Goal: Information Seeking & Learning: Check status

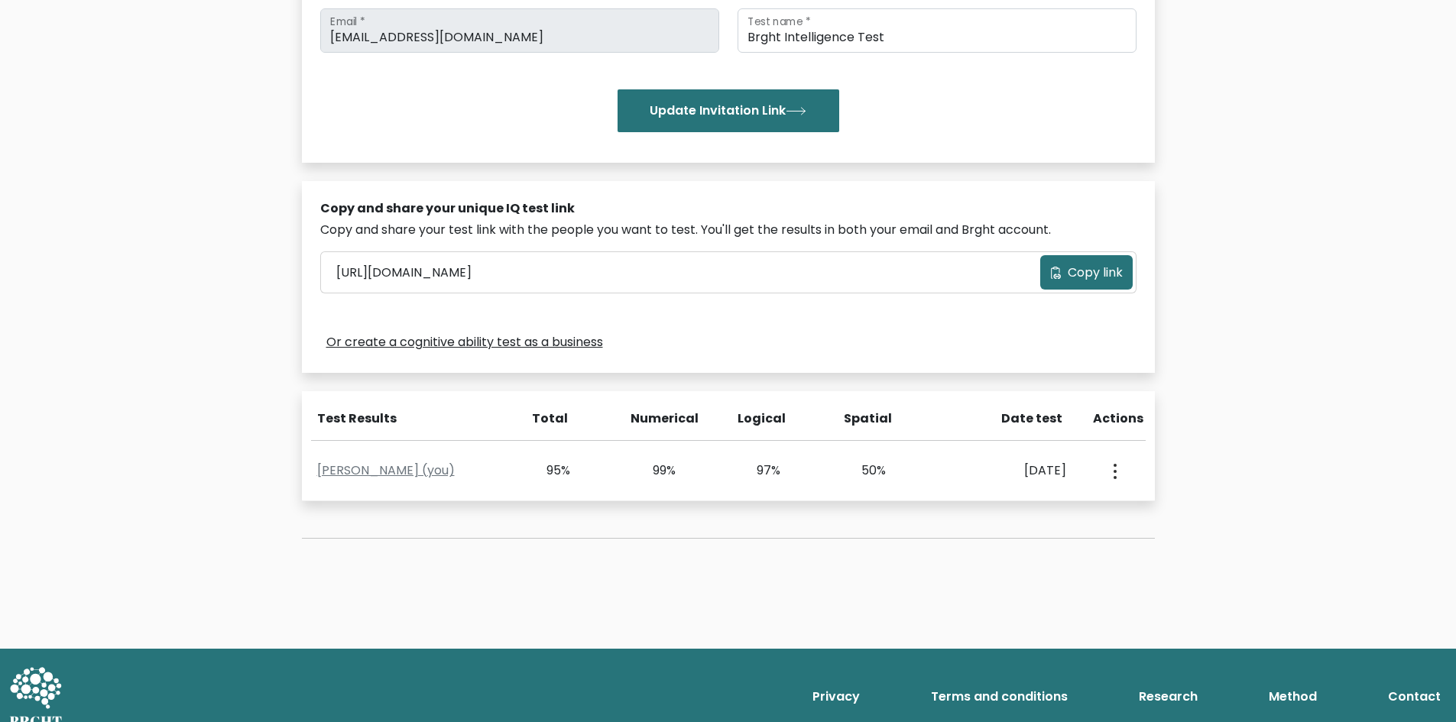
scroll to position [322, 0]
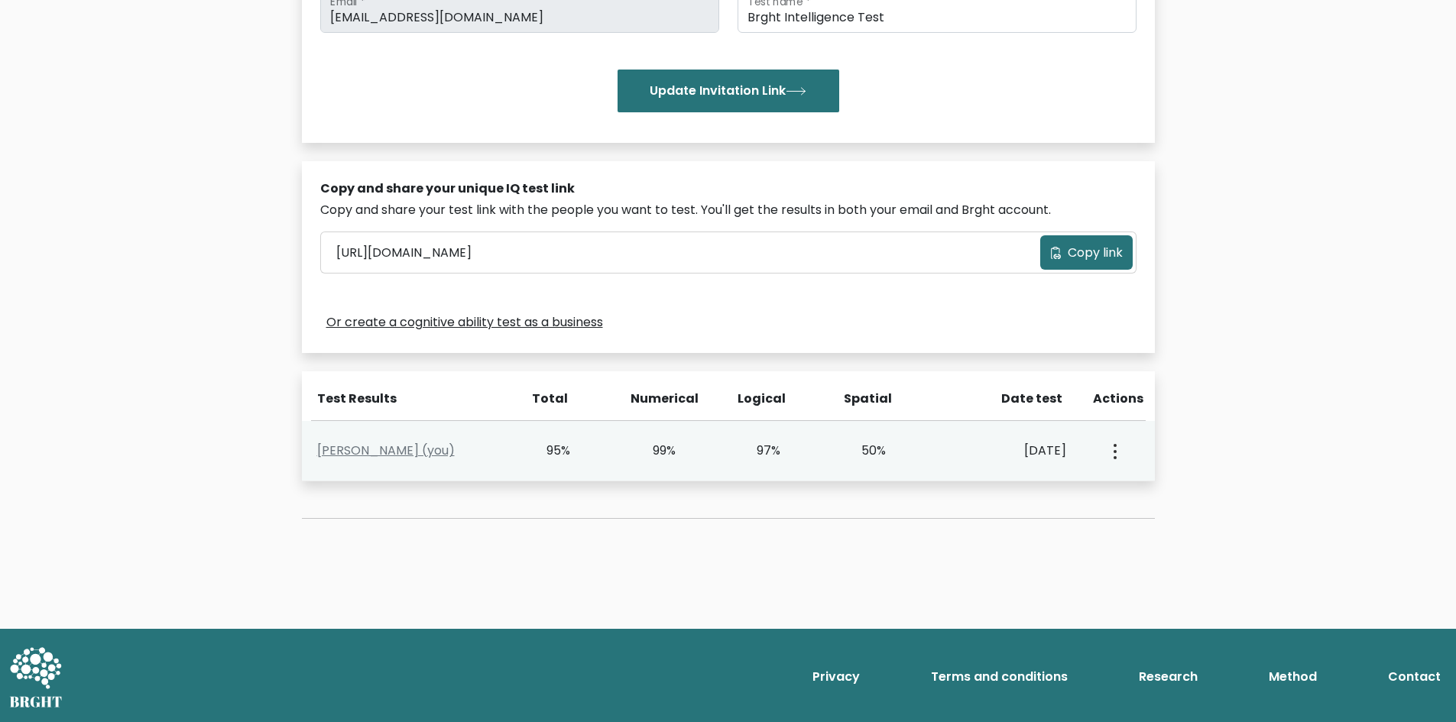
click at [1108, 443] on button "button" at bounding box center [1114, 450] width 12 height 47
click at [378, 450] on link "Ddd Hhhh (you)" at bounding box center [386, 451] width 138 height 18
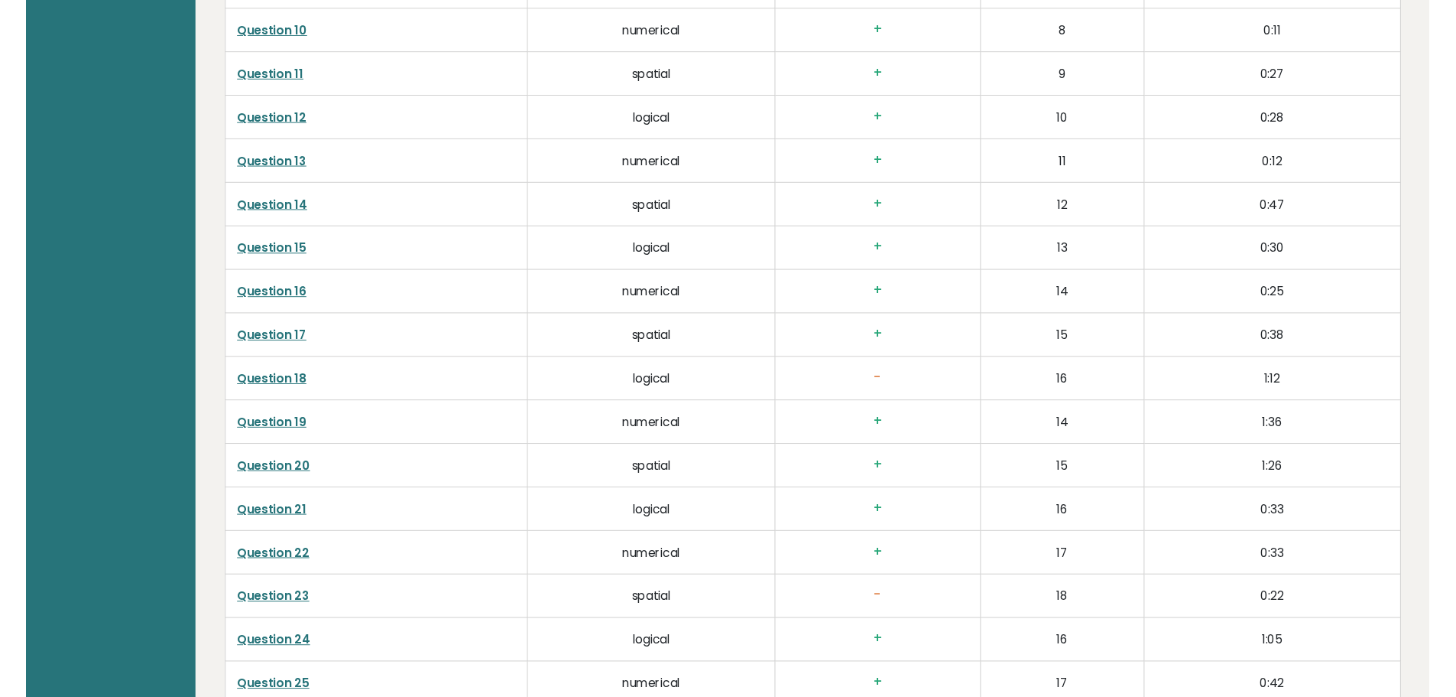
scroll to position [3058, 0]
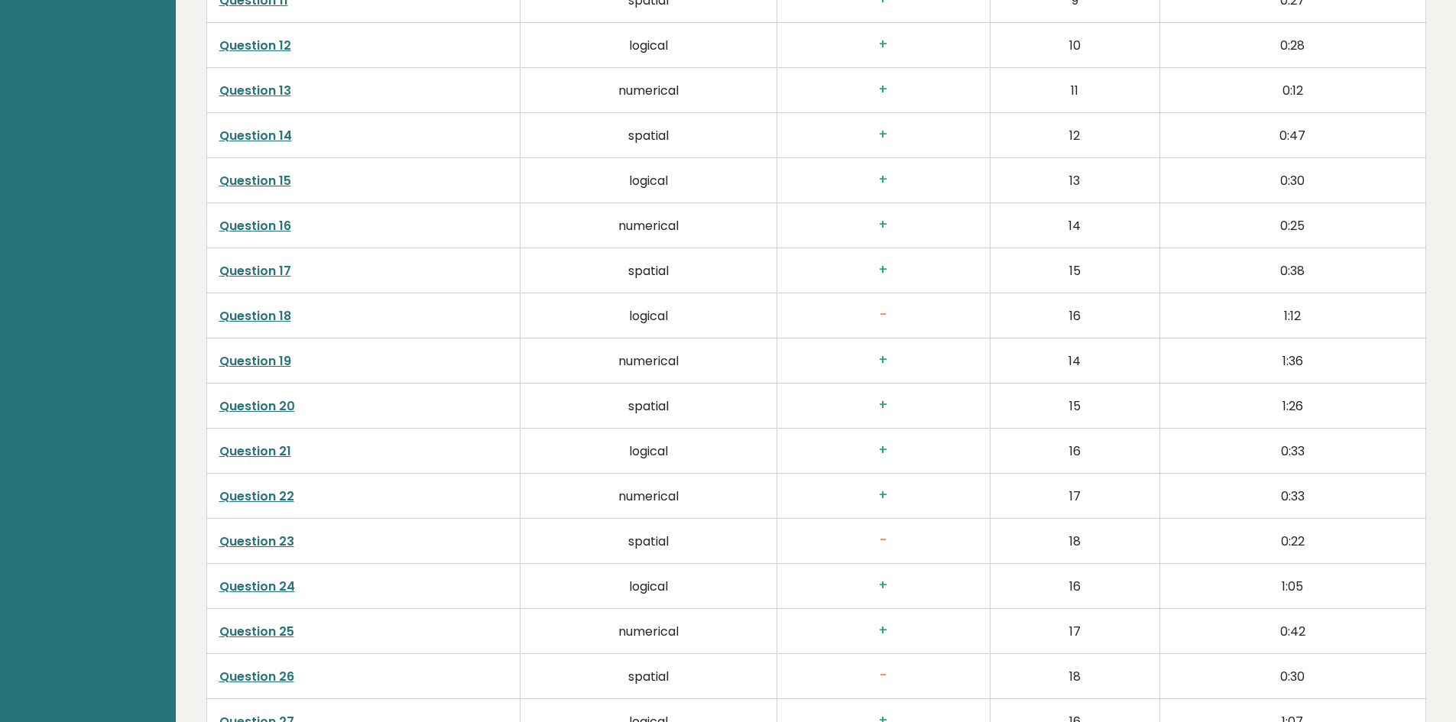
drag, startPoint x: 411, startPoint y: 328, endPoint x: 331, endPoint y: 332, distance: 79.6
click at [331, 339] on td "Question 19" at bounding box center [363, 361] width 314 height 45
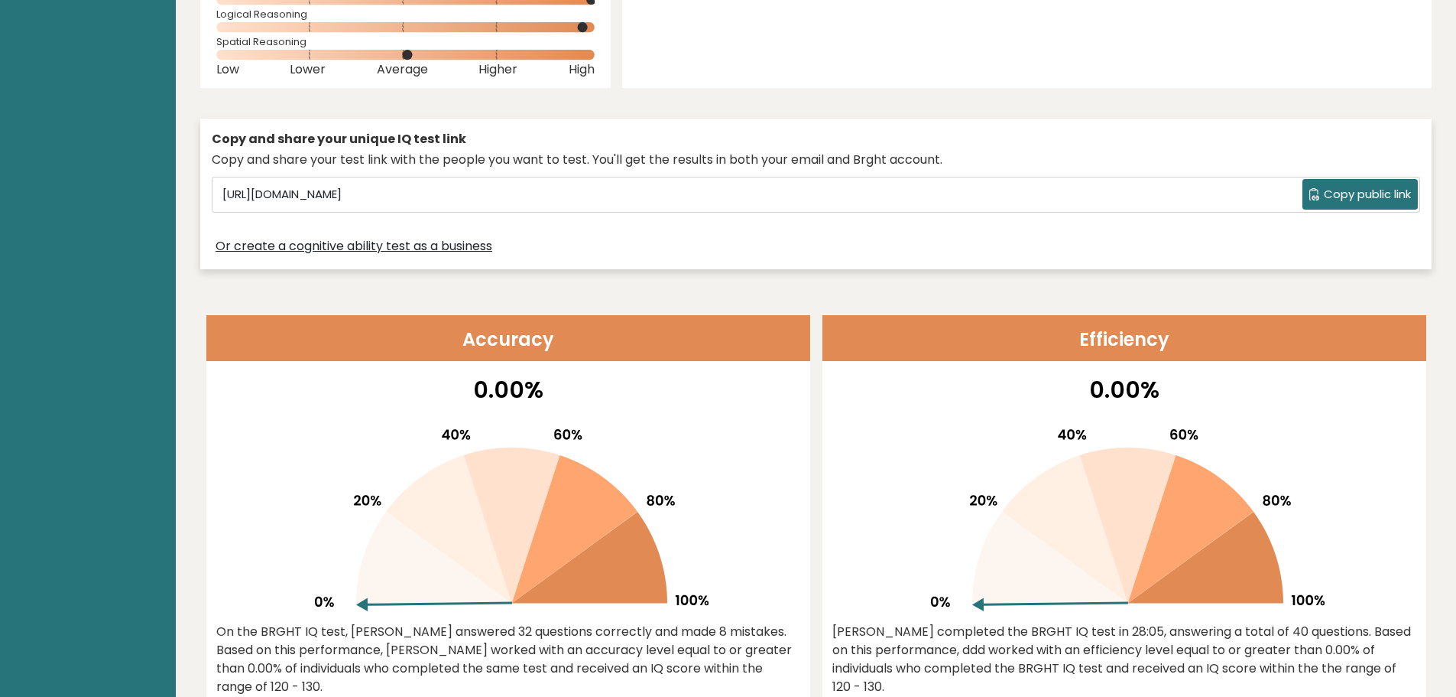
drag, startPoint x: 703, startPoint y: 247, endPoint x: 641, endPoint y: -45, distance: 298.7
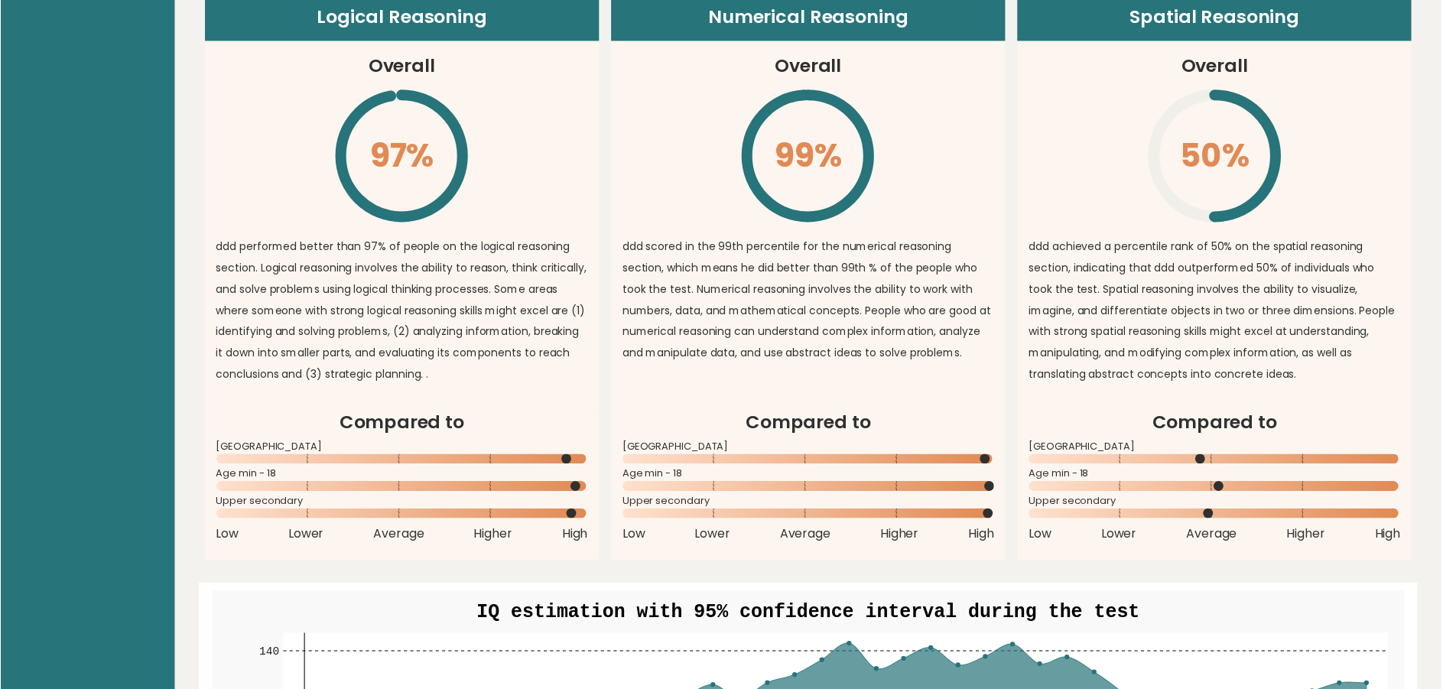
scroll to position [1103, 0]
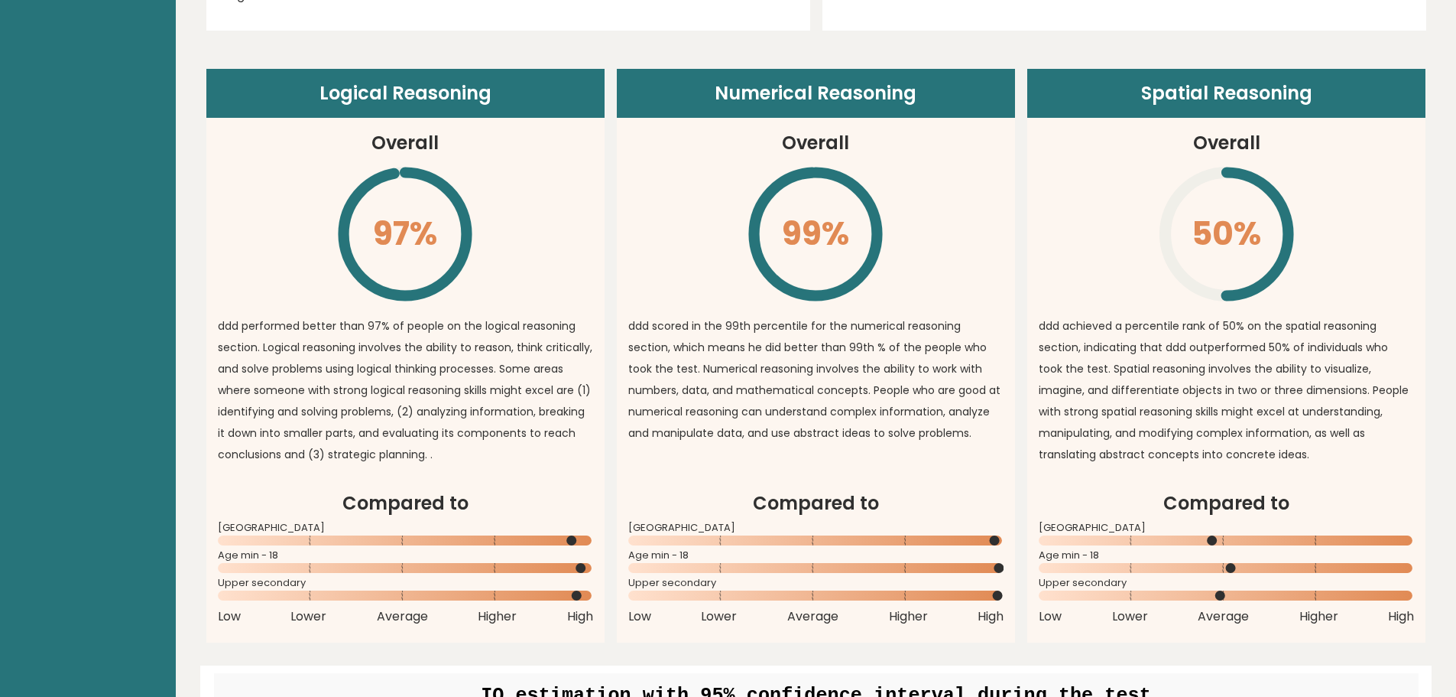
click at [408, 235] on icon "\" at bounding box center [405, 233] width 139 height 139
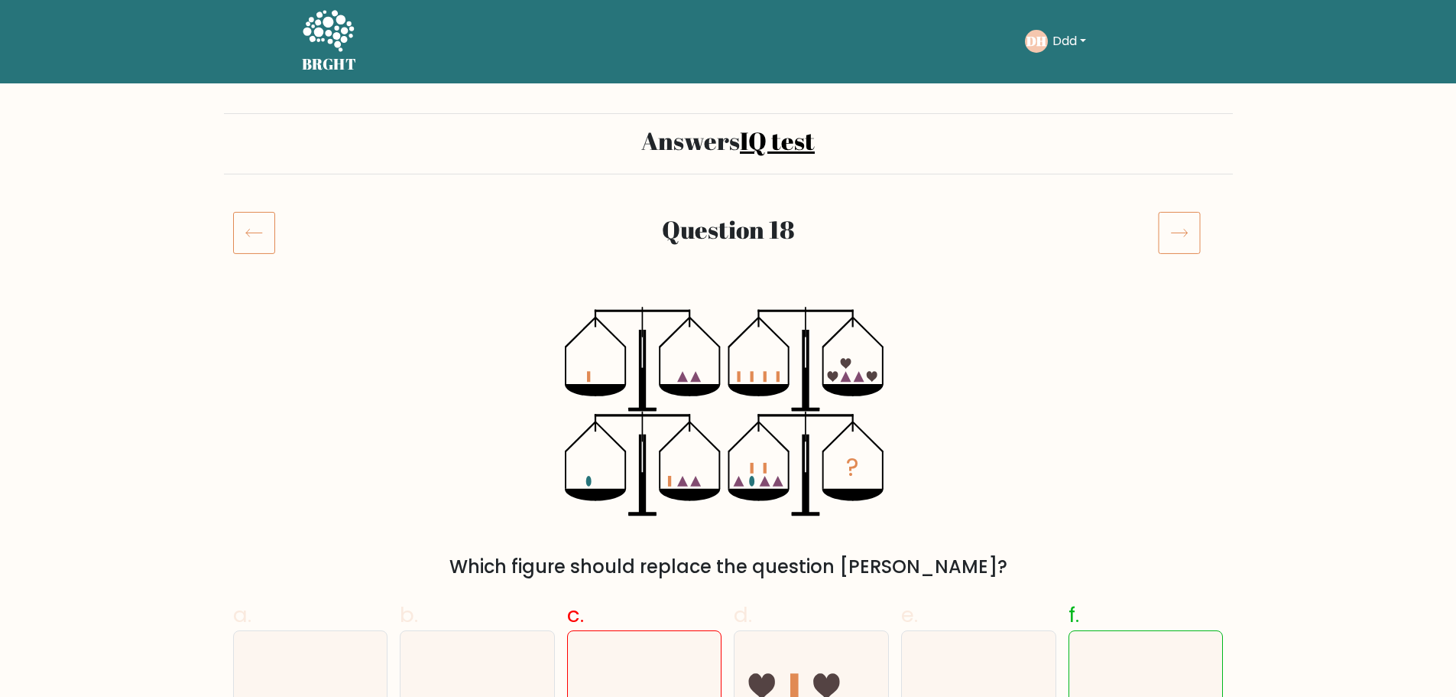
scroll to position [153, 0]
